Goal: Task Accomplishment & Management: Complete application form

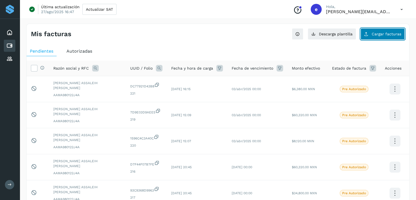
click at [387, 36] on button "Cargar facturas" at bounding box center [383, 33] width 44 height 11
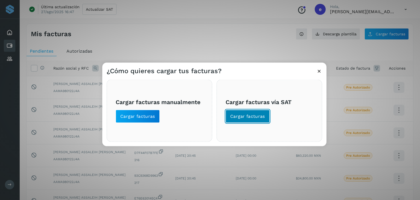
click at [257, 118] on span "Cargar facturas" at bounding box center [247, 116] width 35 height 6
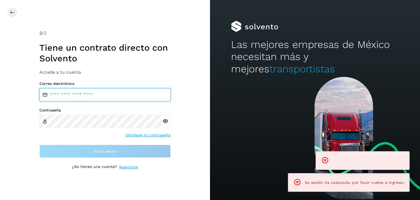
type input "**********"
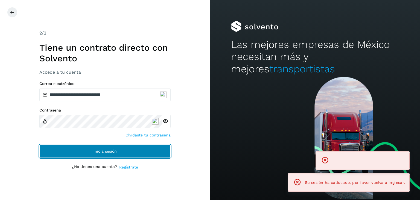
click at [143, 152] on button "Inicia sesión" at bounding box center [104, 150] width 131 height 13
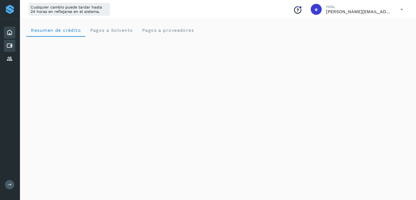
click at [8, 47] on icon at bounding box center [9, 45] width 7 height 7
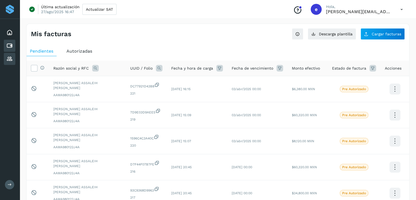
click at [5, 59] on div "Proveedores" at bounding box center [9, 59] width 11 height 12
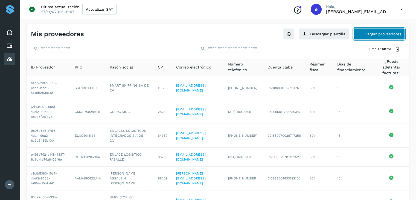
click at [383, 33] on button "Cargar proveedores" at bounding box center [378, 33] width 51 height 11
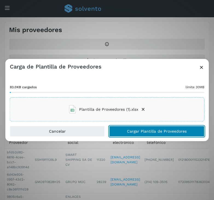
click at [140, 132] on span "Cargar Plantilla de Proveedores" at bounding box center [156, 131] width 59 height 4
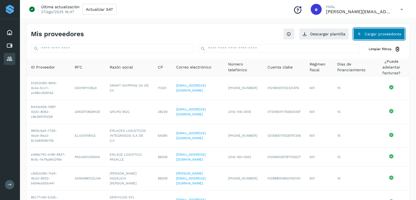
click at [387, 33] on button "Cargar proveedores" at bounding box center [378, 33] width 51 height 11
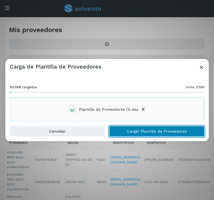
click at [129, 130] on span "Cargar Plantilla de Proveedores" at bounding box center [156, 131] width 59 height 4
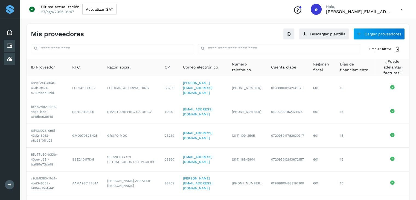
click at [11, 44] on icon at bounding box center [9, 45] width 7 height 7
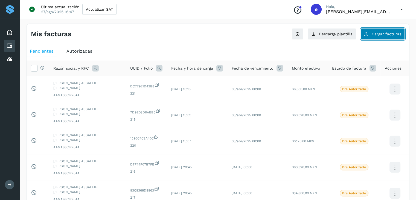
click at [390, 33] on span "Cargar facturas" at bounding box center [387, 34] width 30 height 4
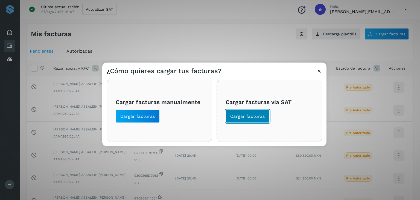
click at [256, 116] on span "Cargar facturas" at bounding box center [247, 116] width 35 height 6
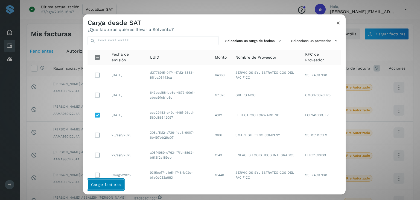
click at [109, 184] on span "Cargar facturas" at bounding box center [106, 184] width 30 height 4
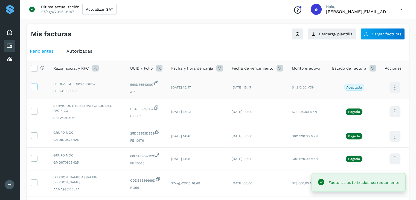
click at [34, 88] on icon at bounding box center [34, 86] width 6 height 6
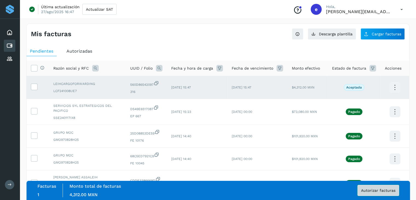
click at [385, 188] on span "Autorizar facturas" at bounding box center [378, 190] width 34 height 4
click at [378, 192] on span "Autorizar facturas" at bounding box center [378, 190] width 34 height 4
click at [35, 87] on icon at bounding box center [34, 86] width 6 height 6
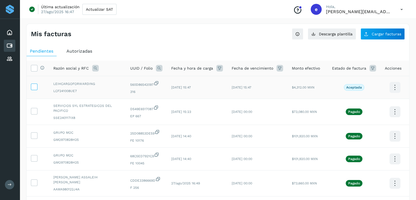
click at [35, 87] on icon at bounding box center [34, 86] width 6 height 6
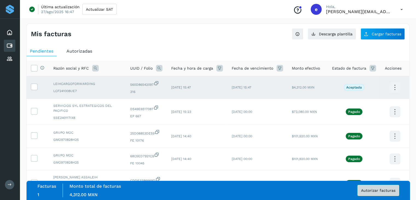
click at [379, 190] on span "Autorizar facturas" at bounding box center [378, 190] width 34 height 4
click at [34, 87] on icon at bounding box center [34, 86] width 6 height 6
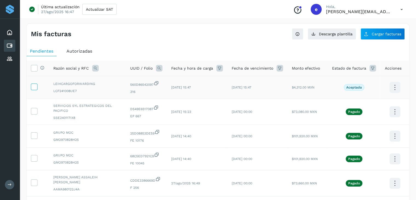
click at [34, 88] on icon at bounding box center [34, 86] width 6 height 6
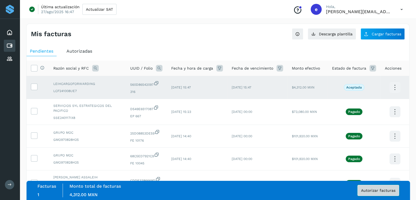
click at [376, 194] on button "Autorizar facturas" at bounding box center [379, 190] width 42 height 11
click at [35, 87] on icon at bounding box center [34, 86] width 6 height 6
